Goal: Find specific fact: Find specific fact

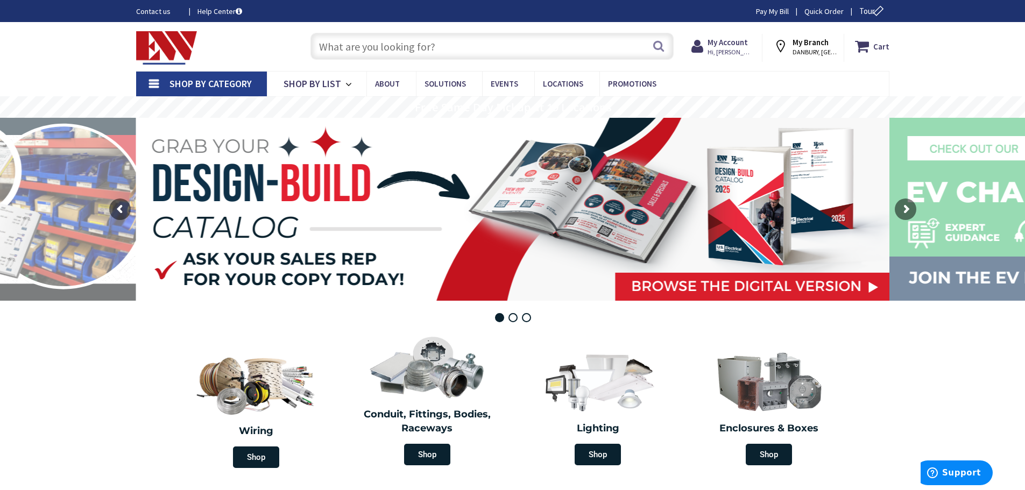
click at [432, 57] on input "text" at bounding box center [492, 46] width 363 height 27
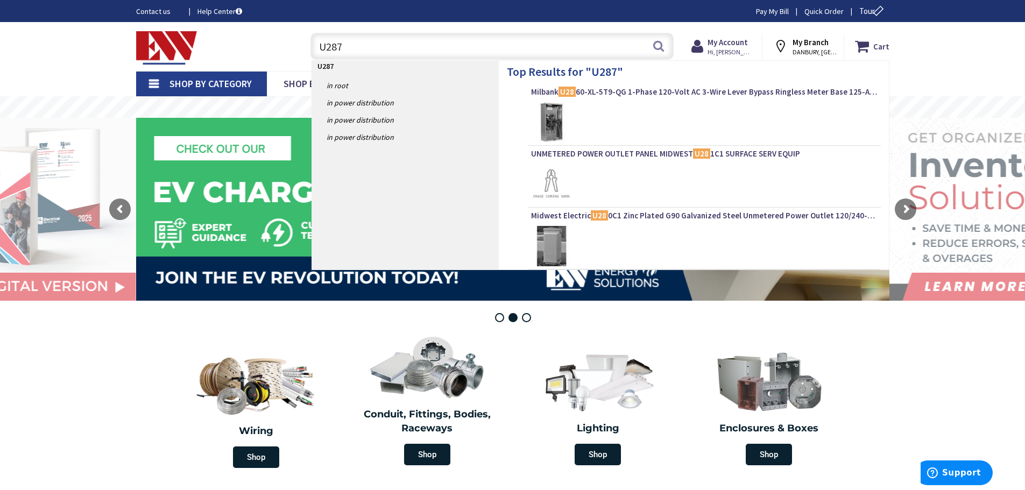
type input "U2873"
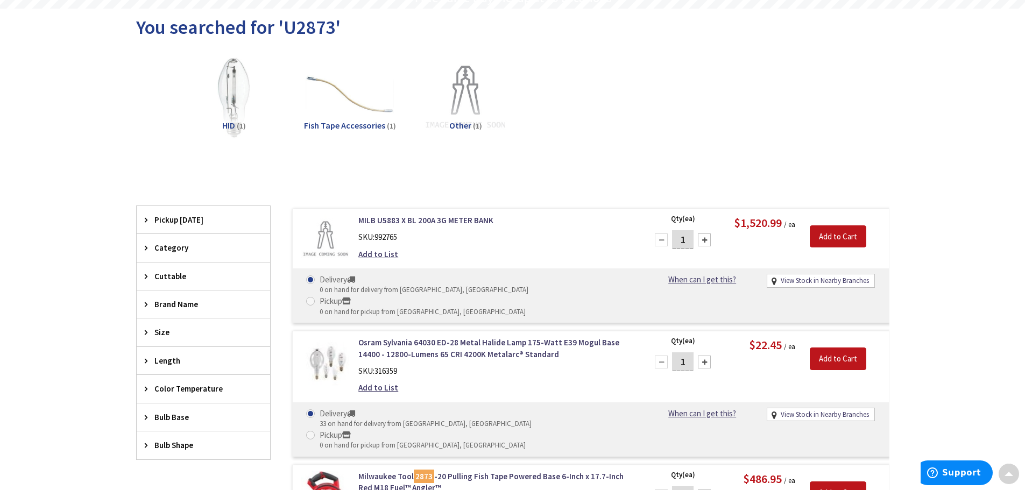
scroll to position [215, 0]
